Goal: Task Accomplishment & Management: Manage account settings

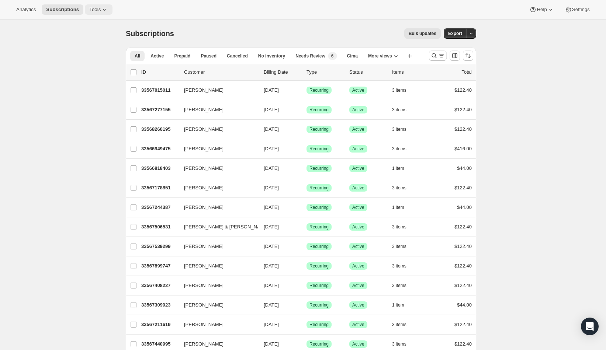
click at [101, 11] on span "Tools" at bounding box center [94, 10] width 11 height 6
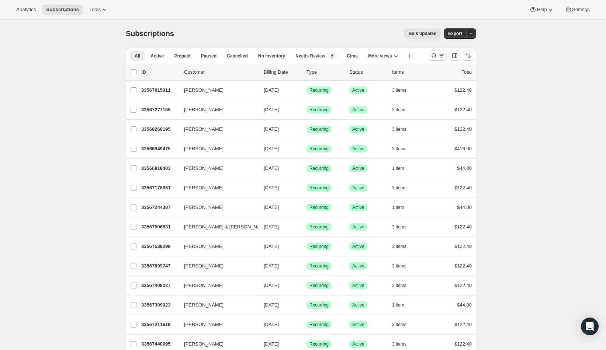
click at [247, 29] on div "Bulk updates" at bounding box center [312, 33] width 258 height 10
click at [182, 14] on div "Analytics Subscriptions Tools Help Settings" at bounding box center [303, 10] width 606 height 20
click at [108, 10] on icon at bounding box center [104, 9] width 7 height 7
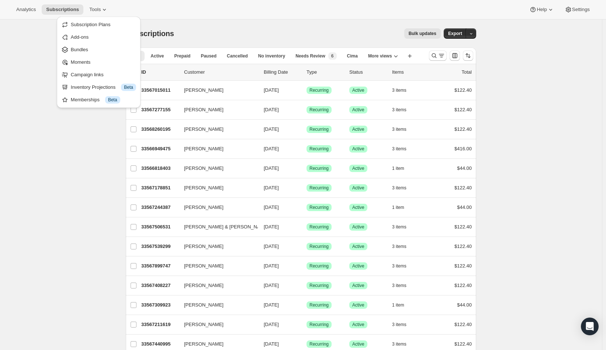
drag, startPoint x: 70, startPoint y: 144, endPoint x: 77, endPoint y: 143, distance: 6.8
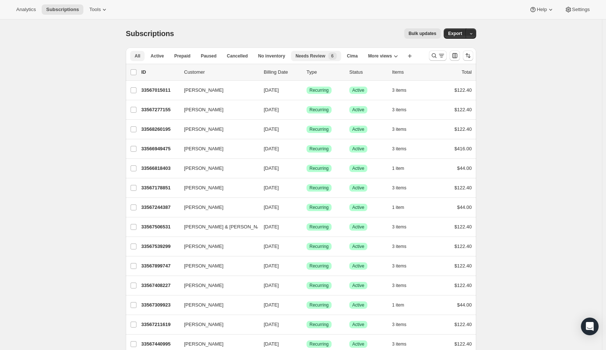
click at [315, 52] on div "Needs Review New 6" at bounding box center [315, 55] width 41 height 7
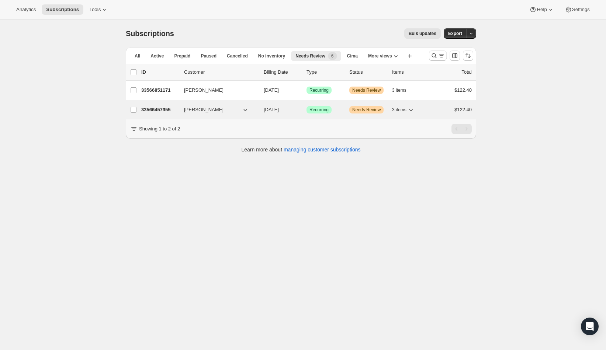
click at [182, 110] on div "33566457955 [PERSON_NAME] [DATE] Success Recurring Warning Needs Review 3 items…" at bounding box center [306, 110] width 330 height 10
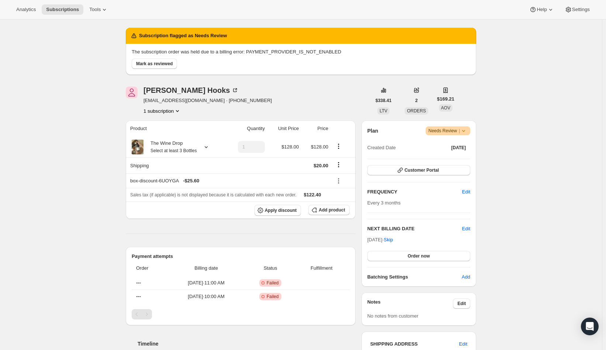
scroll to position [59, 0]
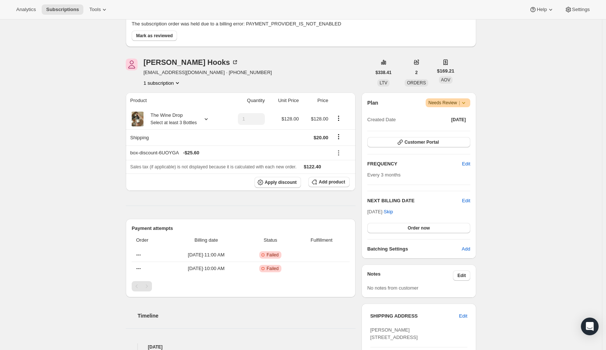
click at [466, 105] on icon at bounding box center [463, 102] width 7 height 7
click at [547, 114] on div "Subscription #33566457955. This page is ready Subscription #33566457955 Success…" at bounding box center [301, 288] width 602 height 654
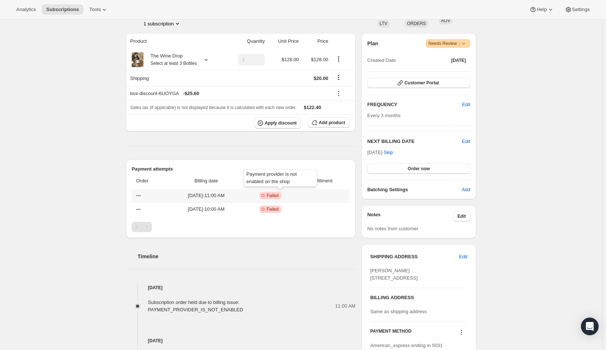
click at [279, 194] on span "Failed" at bounding box center [272, 196] width 12 height 6
click at [323, 191] on td at bounding box center [323, 195] width 54 height 13
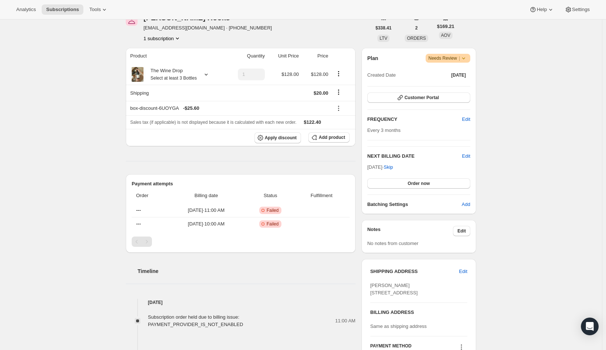
scroll to position [69, 0]
